Goal: Task Accomplishment & Management: Use online tool/utility

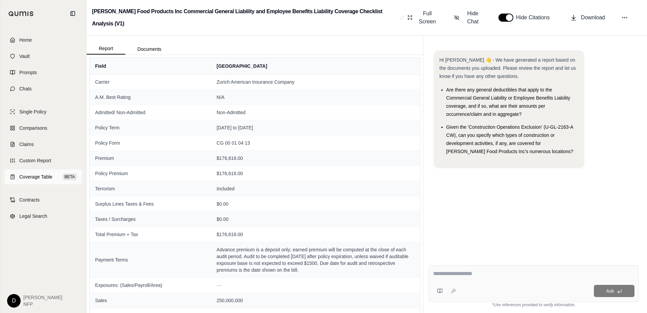
click at [42, 175] on span "Coverage Table" at bounding box center [35, 176] width 33 height 7
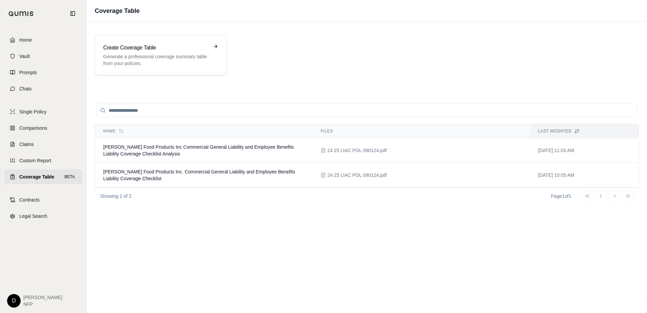
click at [154, 110] on input "search" at bounding box center [367, 111] width 542 height 14
type input "*"
click at [173, 58] on p "Generate a professional coverage summary table from your policies." at bounding box center [156, 60] width 106 height 14
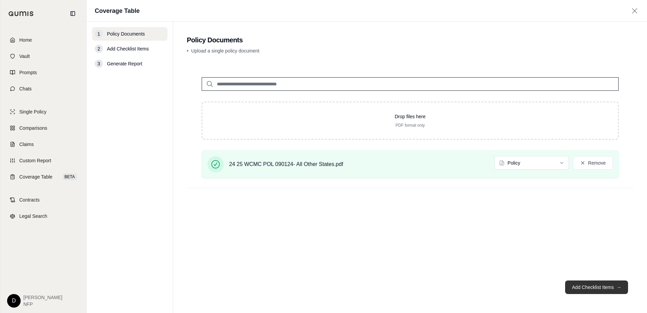
click at [594, 286] on button "Add Checklist Items →" at bounding box center [596, 287] width 63 height 14
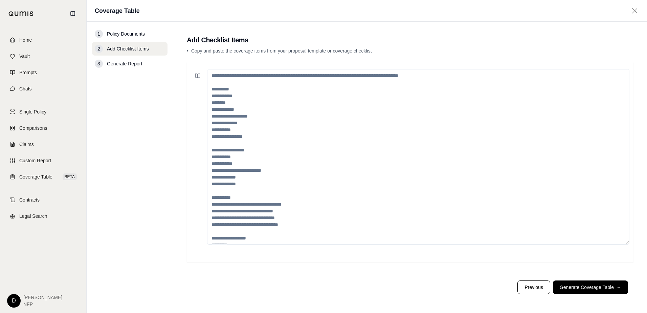
drag, startPoint x: 211, startPoint y: 74, endPoint x: 288, endPoint y: 262, distance: 202.4
click at [288, 262] on div at bounding box center [410, 162] width 447 height 200
paste textarea "**********"
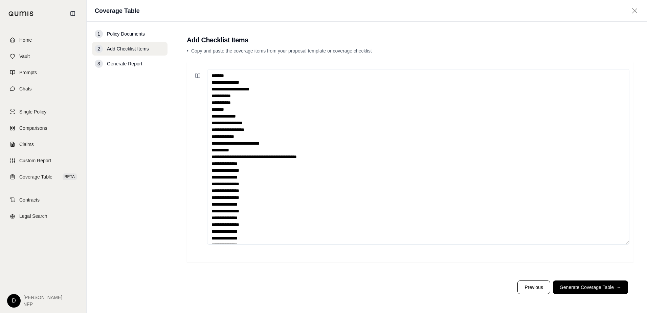
scroll to position [389, 0]
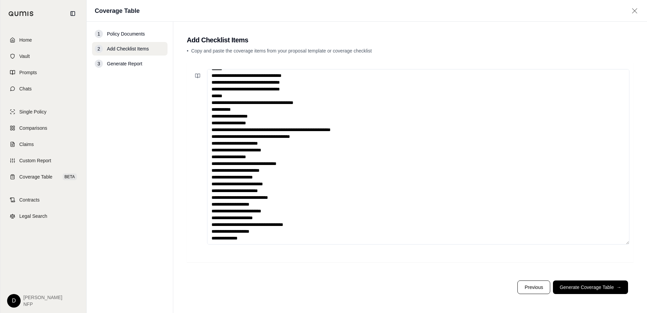
type textarea "**********"
click at [149, 32] on div "1 Policy Documents" at bounding box center [129, 34] width 75 height 14
click at [144, 34] on span "Policy Documents" at bounding box center [126, 33] width 38 height 7
click at [138, 35] on span "Policy Documents" at bounding box center [126, 33] width 38 height 7
click at [310, 145] on textarea at bounding box center [418, 156] width 422 height 175
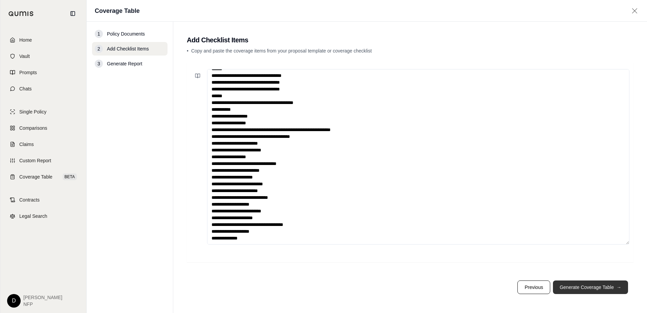
click at [581, 283] on button "Generate Coverage Table →" at bounding box center [590, 287] width 75 height 14
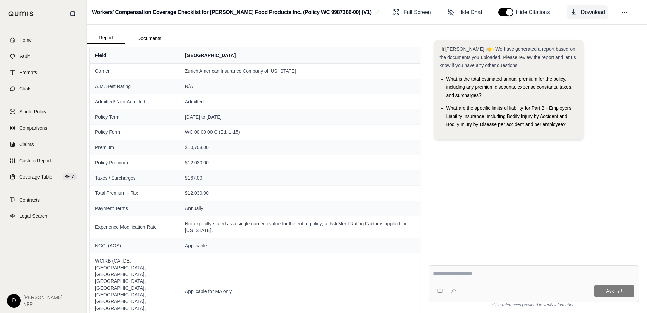
click at [580, 13] on button "Download" at bounding box center [588, 12] width 40 height 14
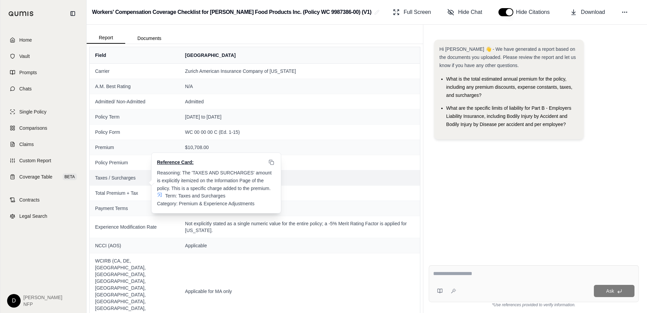
click at [248, 181] on span "Reasoning: The 'TAXES AND SURCHARGES' amount is explicitly itemized on the Info…" at bounding box center [215, 180] width 116 height 21
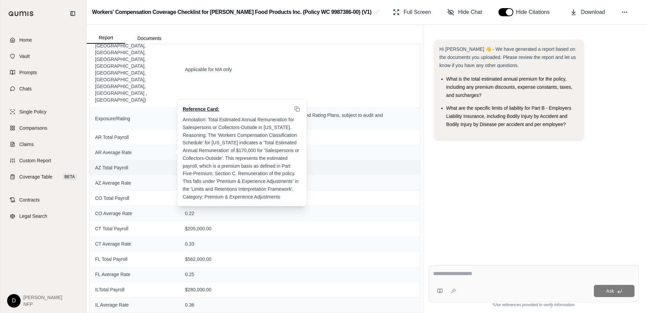
scroll to position [237, 0]
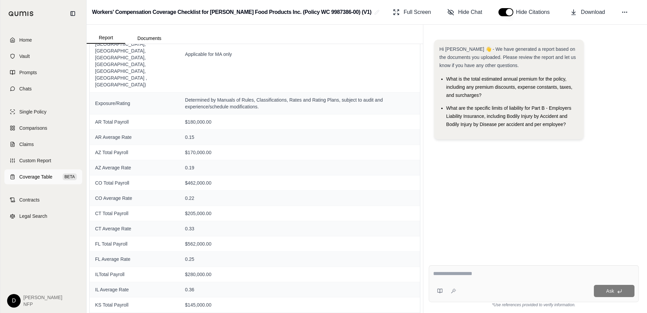
click at [46, 175] on span "Coverage Table" at bounding box center [35, 176] width 33 height 7
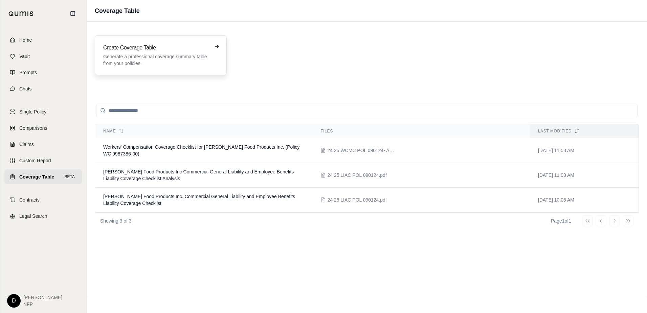
click at [216, 46] on icon at bounding box center [216, 46] width 5 height 5
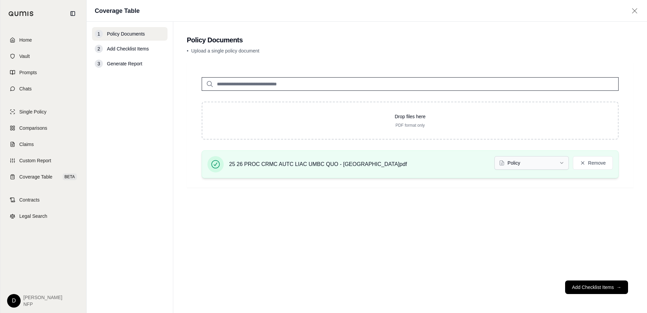
click at [515, 165] on html "Home Vault Prompts Chats Single Policy Comparisons Claims Custom Report Coverag…" at bounding box center [323, 156] width 647 height 313
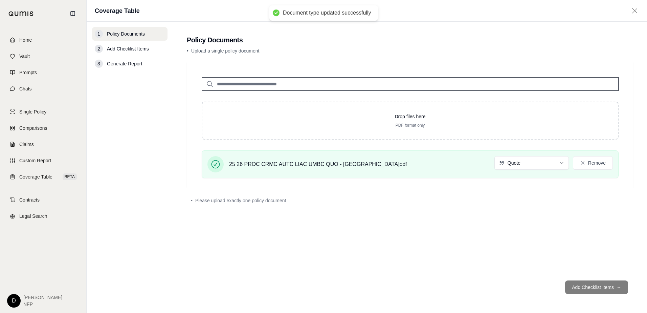
click at [586, 287] on footer "Add Checklist Items →" at bounding box center [410, 287] width 447 height 24
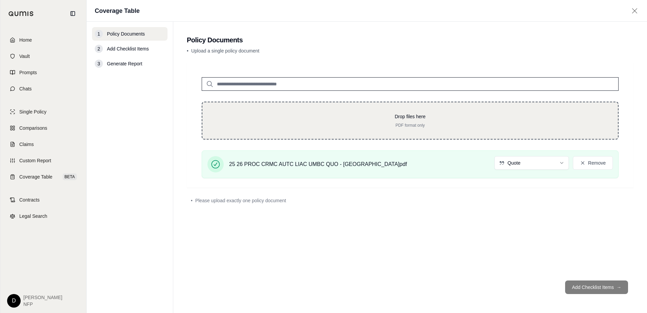
click at [242, 110] on div "Drop files here PDF format only" at bounding box center [410, 121] width 417 height 38
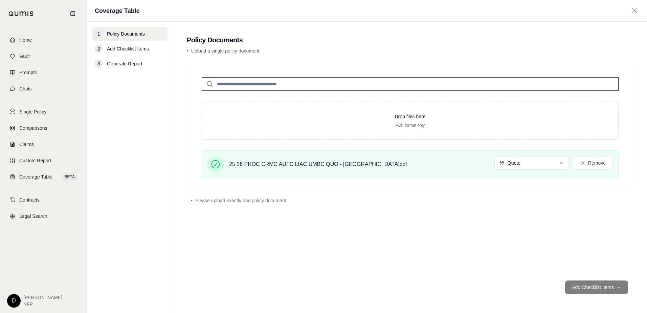
click at [586, 286] on footer "Add Checklist Items →" at bounding box center [410, 287] width 447 height 24
click at [598, 286] on footer "Add Checklist Items →" at bounding box center [410, 287] width 447 height 24
click at [423, 230] on div "Drop files here PDF format only 25 26 PROC CRMC AUTC LIAC UMBC QUO - [GEOGRAPHI…" at bounding box center [410, 168] width 447 height 213
click at [328, 157] on div "25 26 PROC CRMC AUTC LIAC UMBC QUO - [GEOGRAPHIC_DATA]pdf" at bounding box center [318, 162] width 178 height 12
click at [594, 288] on footer "Add Checklist Items →" at bounding box center [410, 287] width 447 height 24
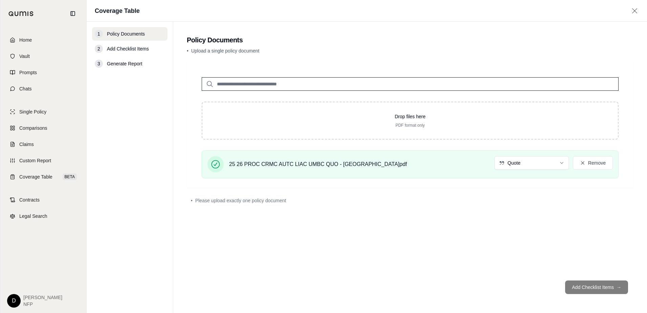
click at [257, 238] on div "Drop files here PDF format only 25 26 PROC CRMC AUTC LIAC UMBC QUO - [GEOGRAPHI…" at bounding box center [410, 168] width 447 height 213
click at [601, 286] on footer "Add Checklist Items →" at bounding box center [410, 287] width 447 height 24
click at [393, 249] on div "Drop files here PDF format only 25 26 PROC CRMC AUTC LIAC UMBC QUO - [GEOGRAPHI…" at bounding box center [410, 168] width 447 height 213
click at [591, 289] on footer "Add Checklist Items →" at bounding box center [410, 287] width 447 height 24
click at [331, 162] on span "25 26 PROC CRMC AUTC LIAC UMBC QUO - [GEOGRAPHIC_DATA]pdf" at bounding box center [318, 164] width 178 height 8
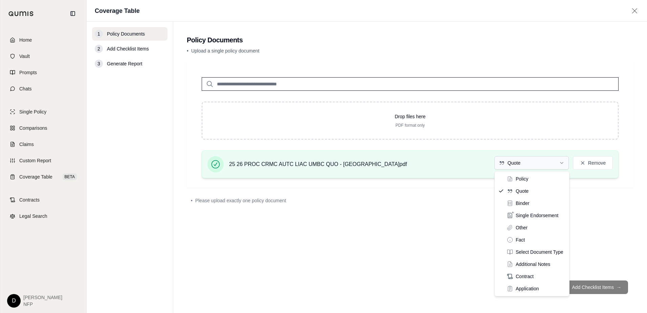
click at [550, 162] on html "Home Vault Prompts Chats Single Policy Comparisons Claims Custom Report Coverag…" at bounding box center [323, 156] width 647 height 313
drag, startPoint x: 531, startPoint y: 191, endPoint x: 527, endPoint y: 190, distance: 3.4
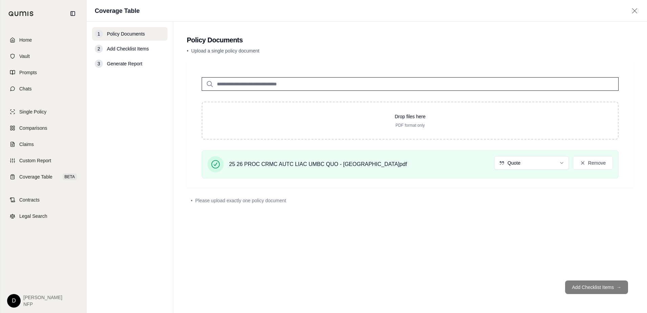
click at [583, 289] on footer "Add Checklist Items →" at bounding box center [410, 287] width 447 height 24
click at [620, 287] on footer "Add Checklist Items →" at bounding box center [410, 287] width 447 height 24
click at [236, 83] on input "search" at bounding box center [410, 84] width 417 height 14
click at [143, 48] on span "Add Checklist Items" at bounding box center [128, 48] width 42 height 7
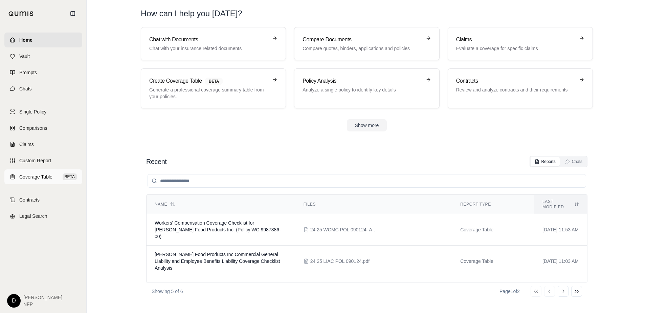
click at [41, 176] on span "Coverage Table" at bounding box center [35, 176] width 33 height 7
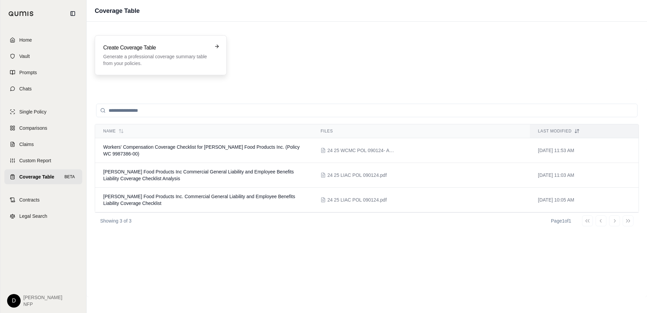
click at [164, 61] on p "Generate a professional coverage summary table from your policies." at bounding box center [156, 60] width 106 height 14
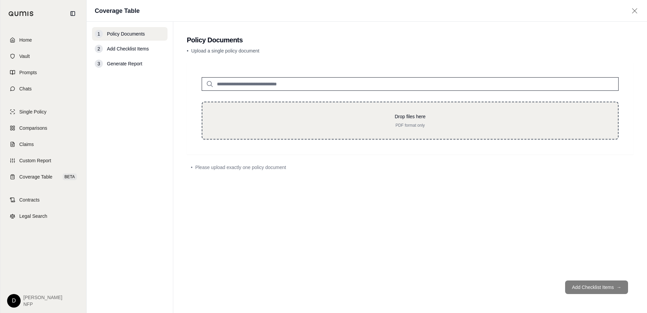
click at [222, 120] on div "Drop files here PDF format only" at bounding box center [410, 120] width 394 height 15
type input "**********"
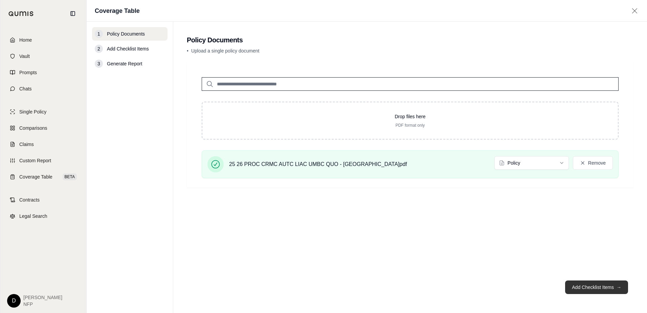
click at [591, 286] on button "Add Checklist Items →" at bounding box center [596, 287] width 63 height 14
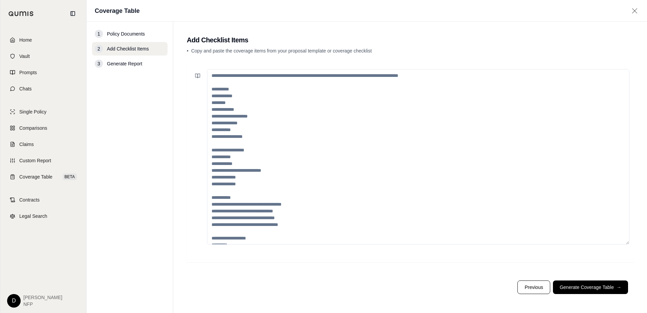
paste textarea "**********"
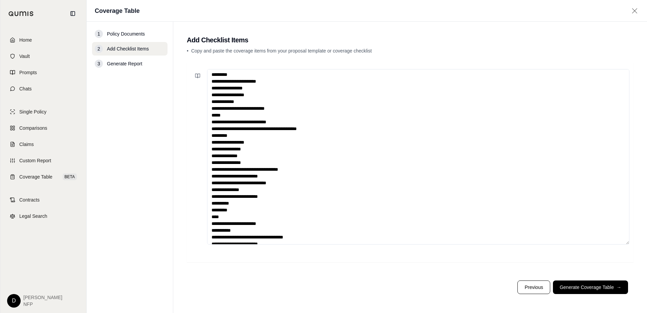
scroll to position [30, 0]
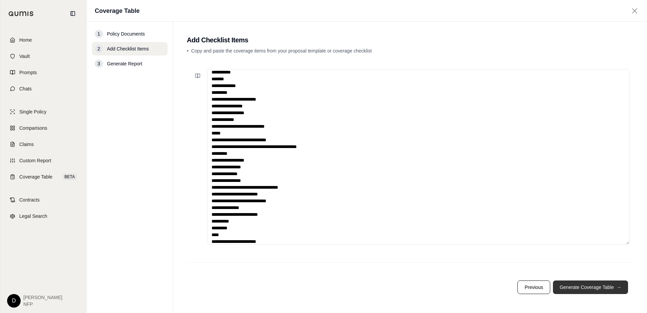
type textarea "**********"
click at [580, 289] on button "Generate Coverage Table →" at bounding box center [590, 287] width 75 height 14
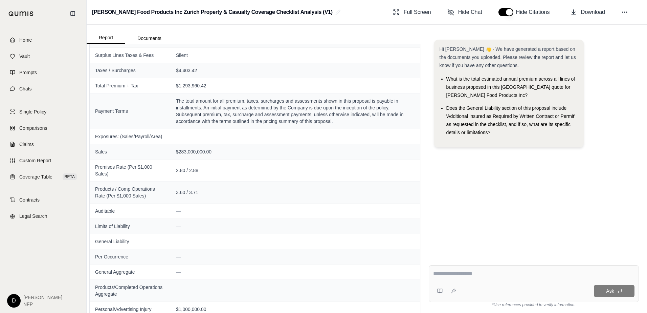
scroll to position [131, 0]
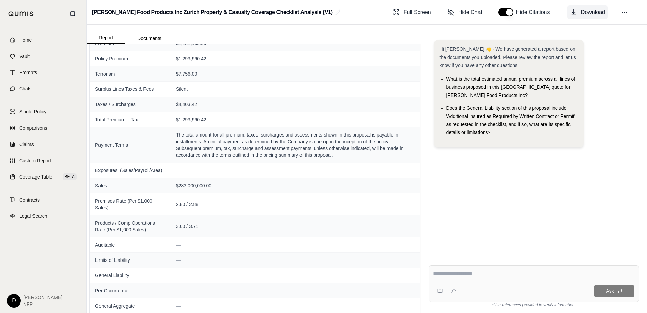
click at [600, 9] on span "Download" at bounding box center [593, 12] width 24 height 8
